Goal: Navigation & Orientation: Find specific page/section

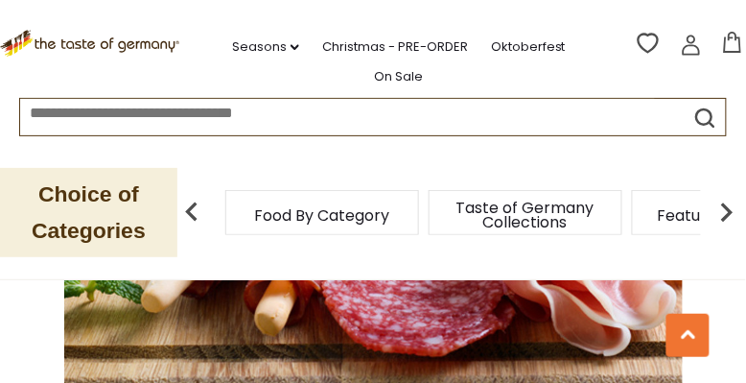
scroll to position [575, 0]
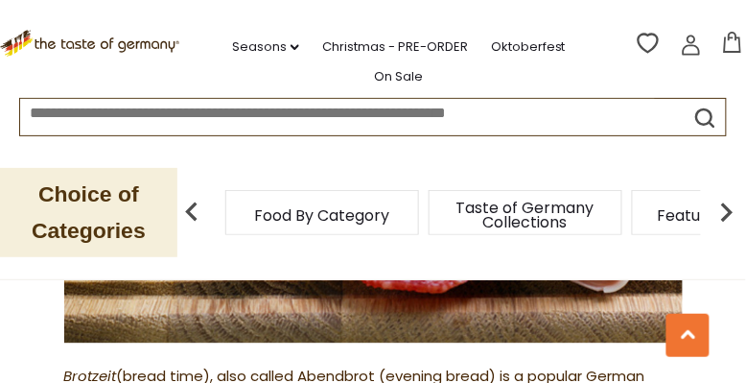
click at [420, 343] on img at bounding box center [373, 137] width 618 height 412
click at [422, 343] on img at bounding box center [373, 137] width 618 height 412
click at [538, 311] on img at bounding box center [373, 137] width 618 height 412
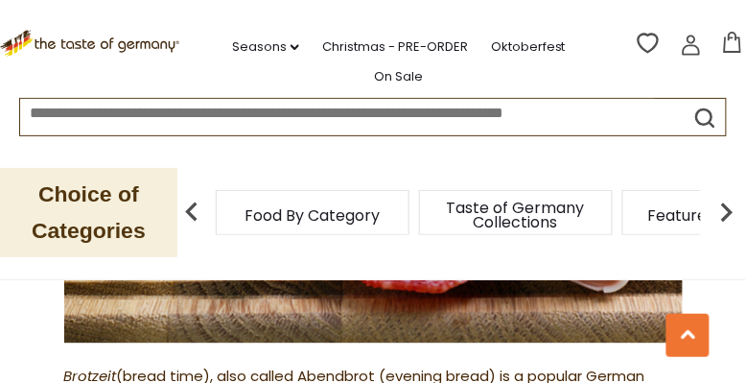
click at [289, 213] on span "Food By Category" at bounding box center [311, 215] width 135 height 14
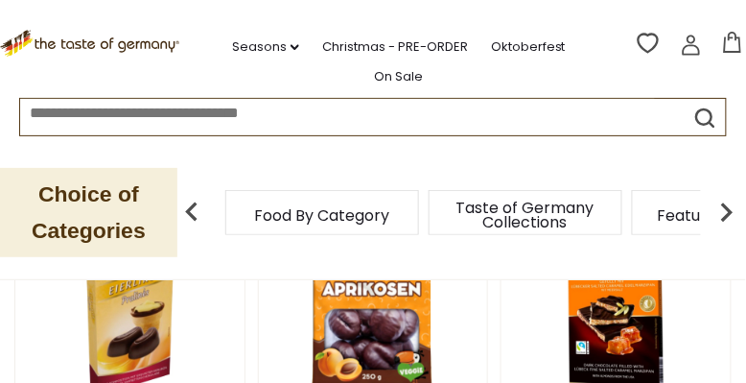
scroll to position [384, 0]
